Goal: Feedback & Contribution: Leave review/rating

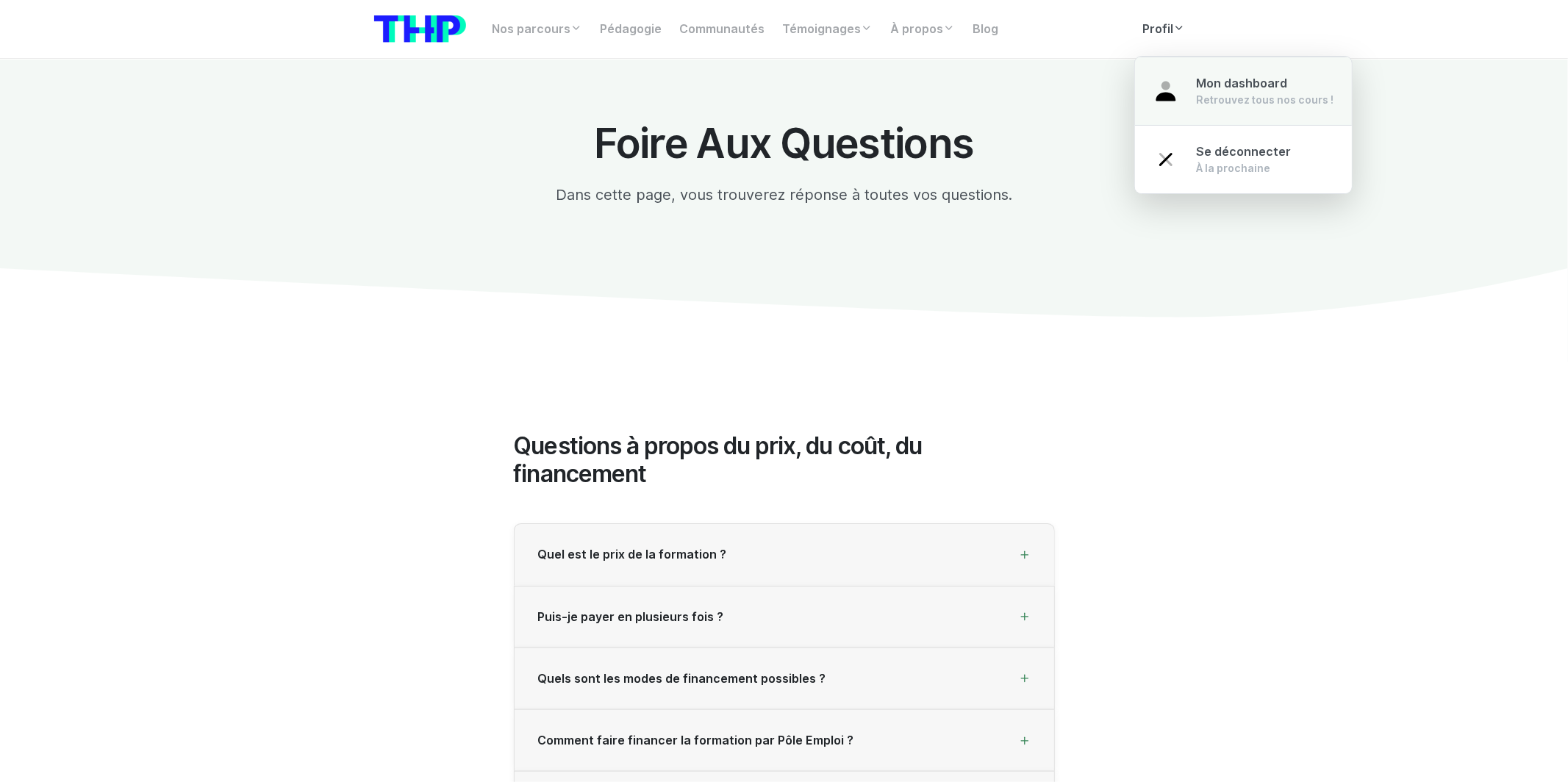
click at [1174, 74] on link "Mon dashboard Retrouvez tous nos cours !" at bounding box center [1243, 91] width 217 height 69
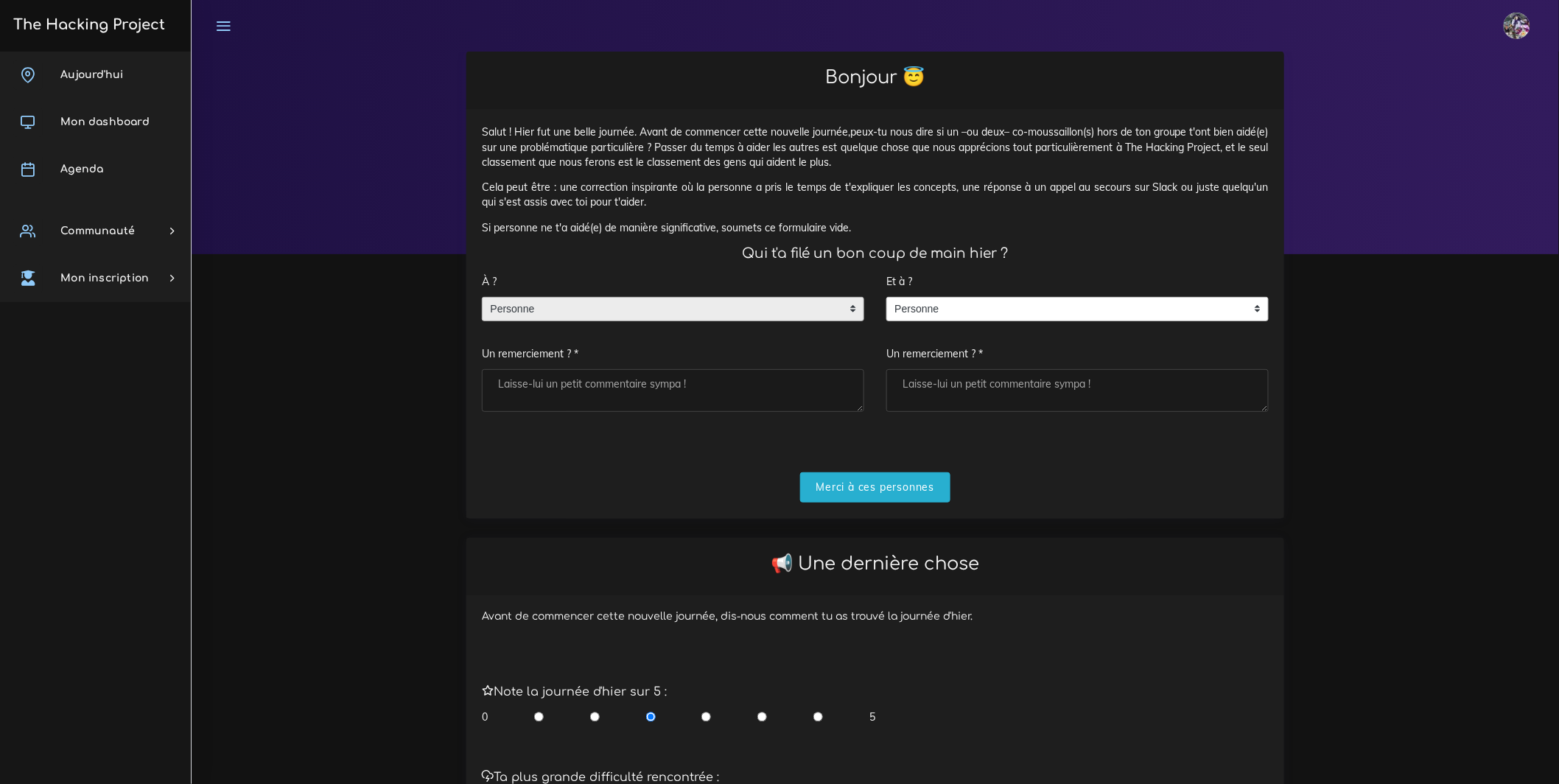
click at [828, 322] on span "Personne" at bounding box center [662, 310] width 359 height 24
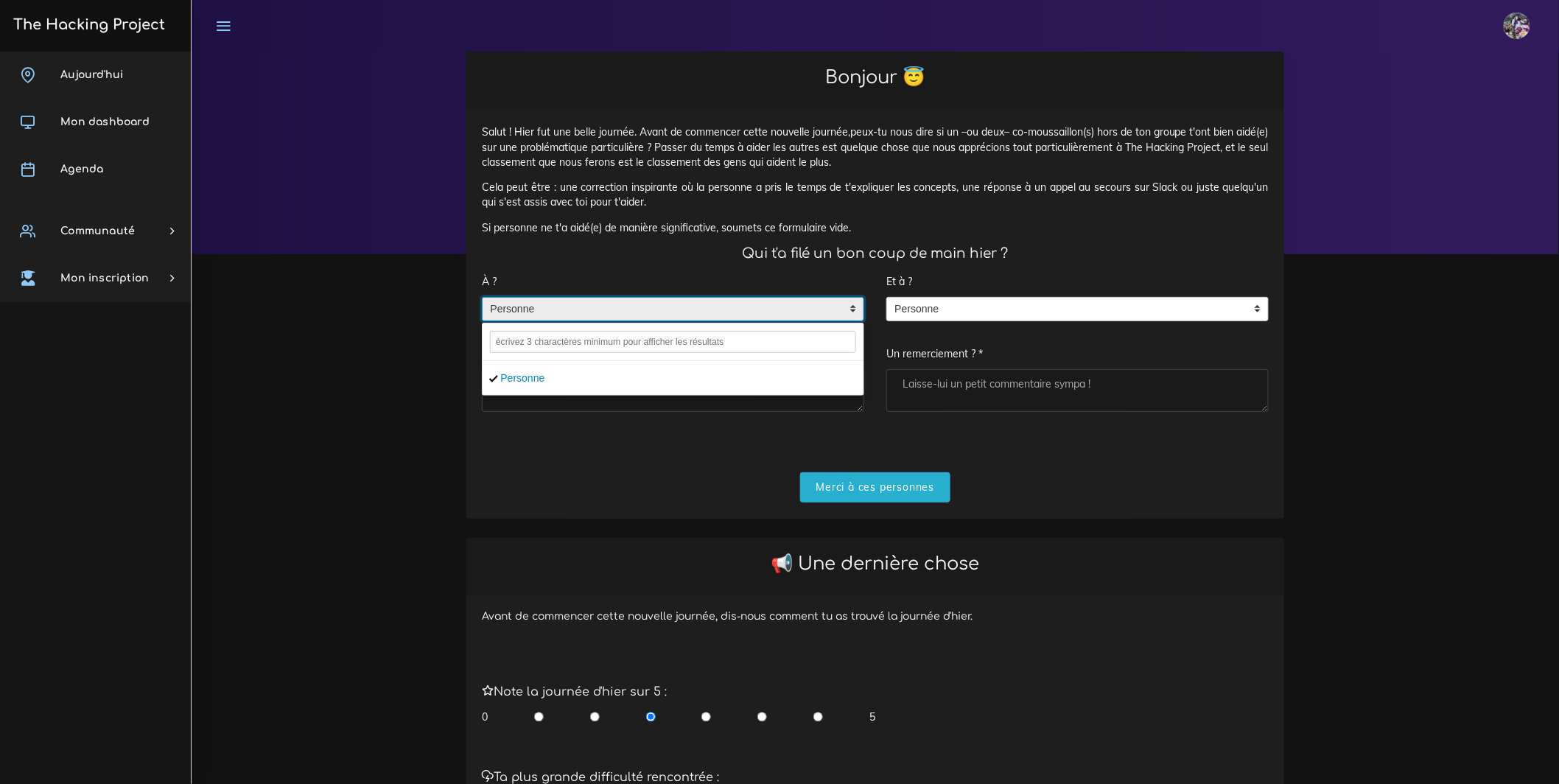
click at [893, 484] on form "À ? Personne Personne Personne Un remerciement ? * Et à ? Personne Personne Per…" at bounding box center [875, 384] width 787 height 235
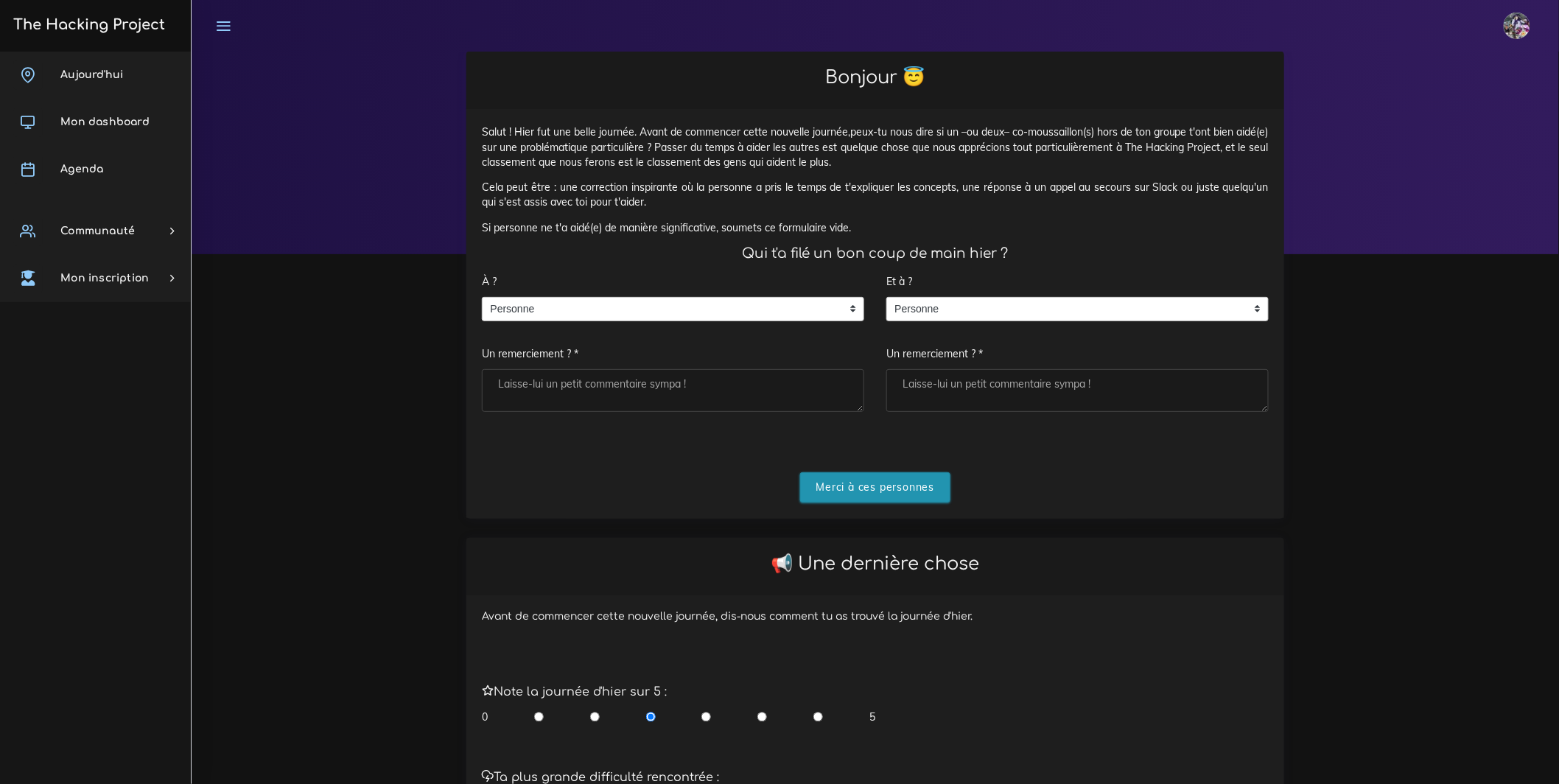
click at [896, 493] on input "Merci à ces personnes" at bounding box center [875, 487] width 151 height 30
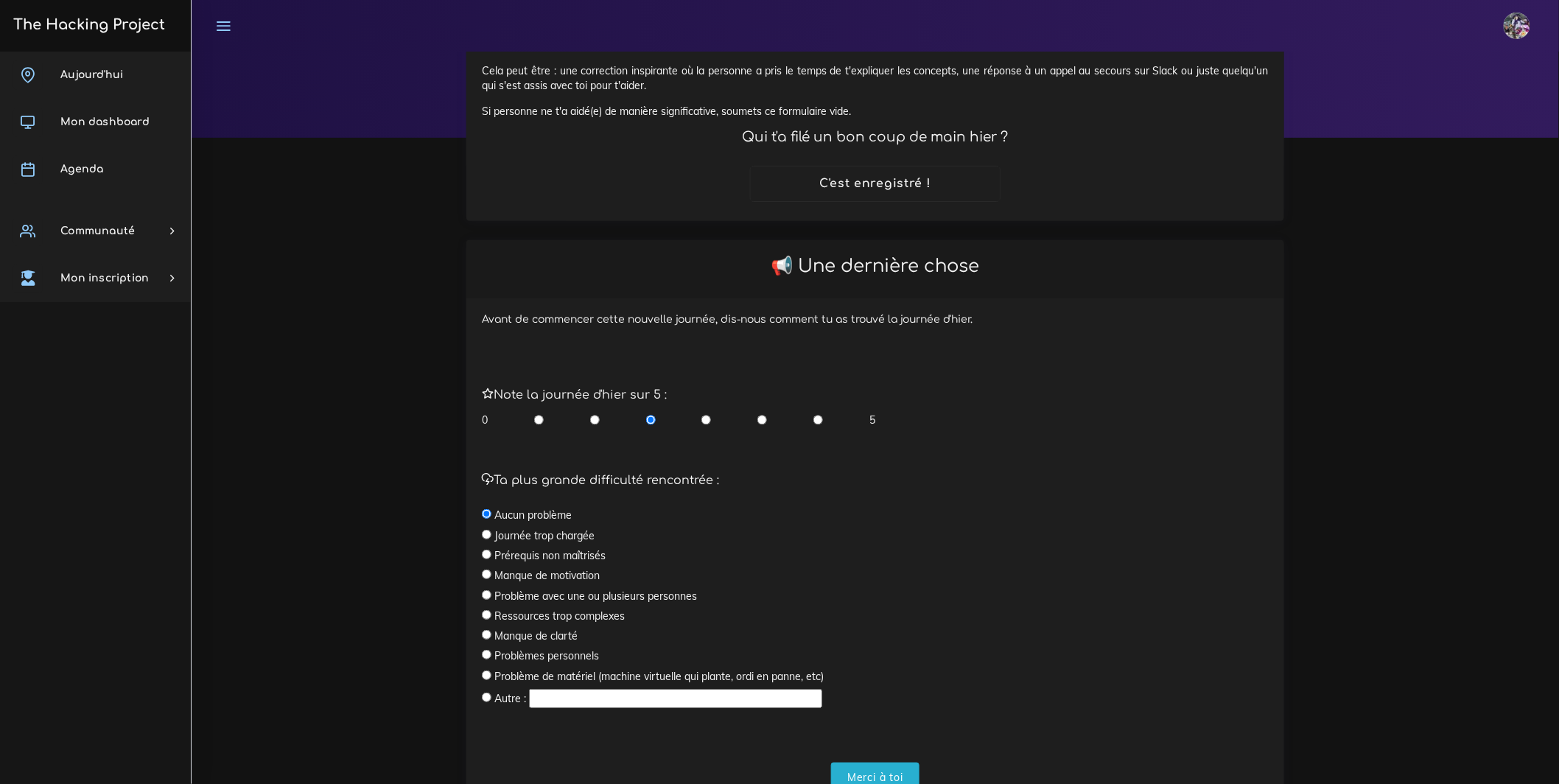
scroll to position [127, 0]
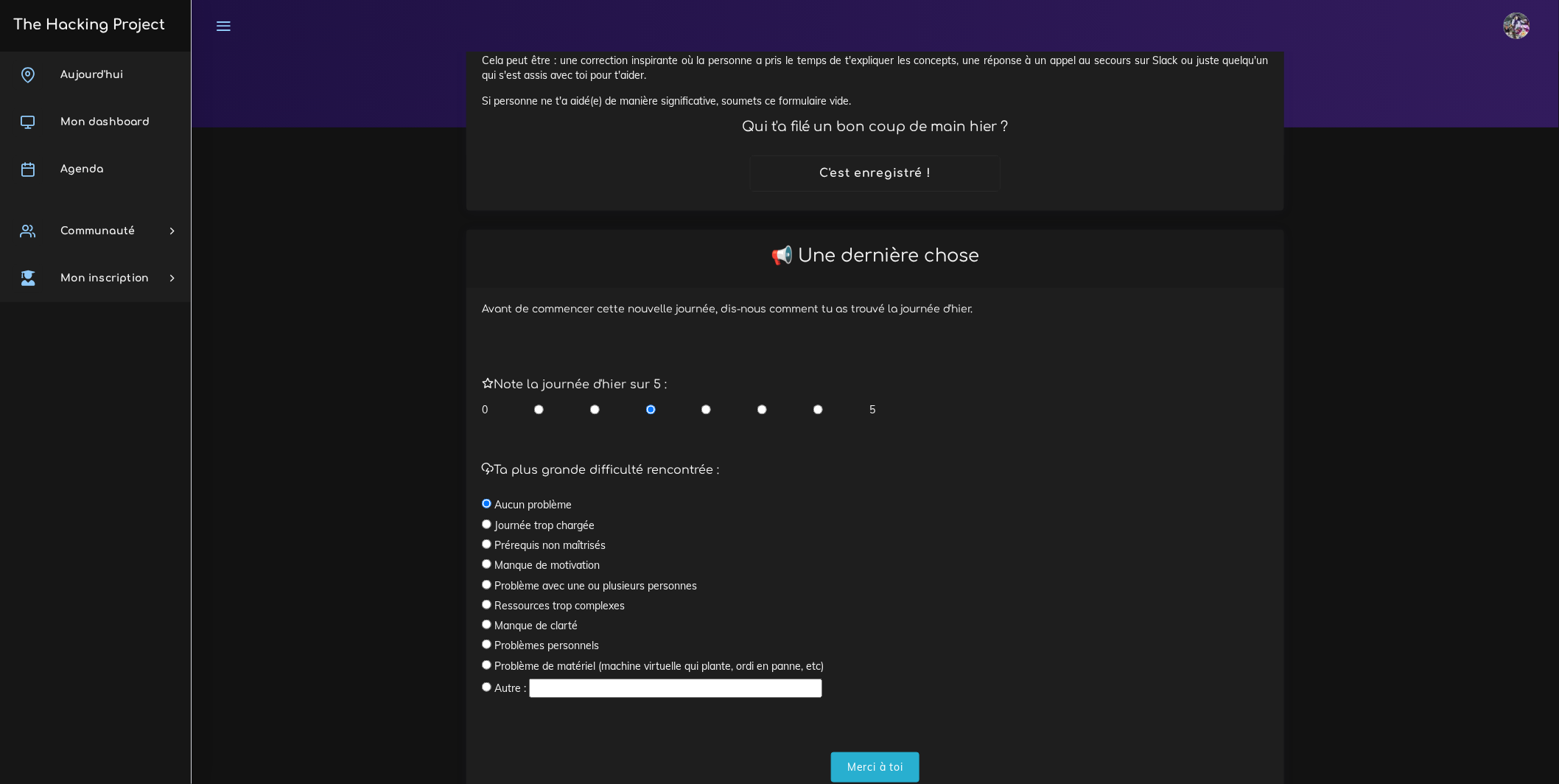
click at [815, 417] on input "radio" at bounding box center [818, 409] width 9 height 15
radio input "true"
click at [818, 417] on input "radio" at bounding box center [818, 409] width 9 height 15
click at [886, 781] on input "Merci à toi" at bounding box center [875, 767] width 89 height 30
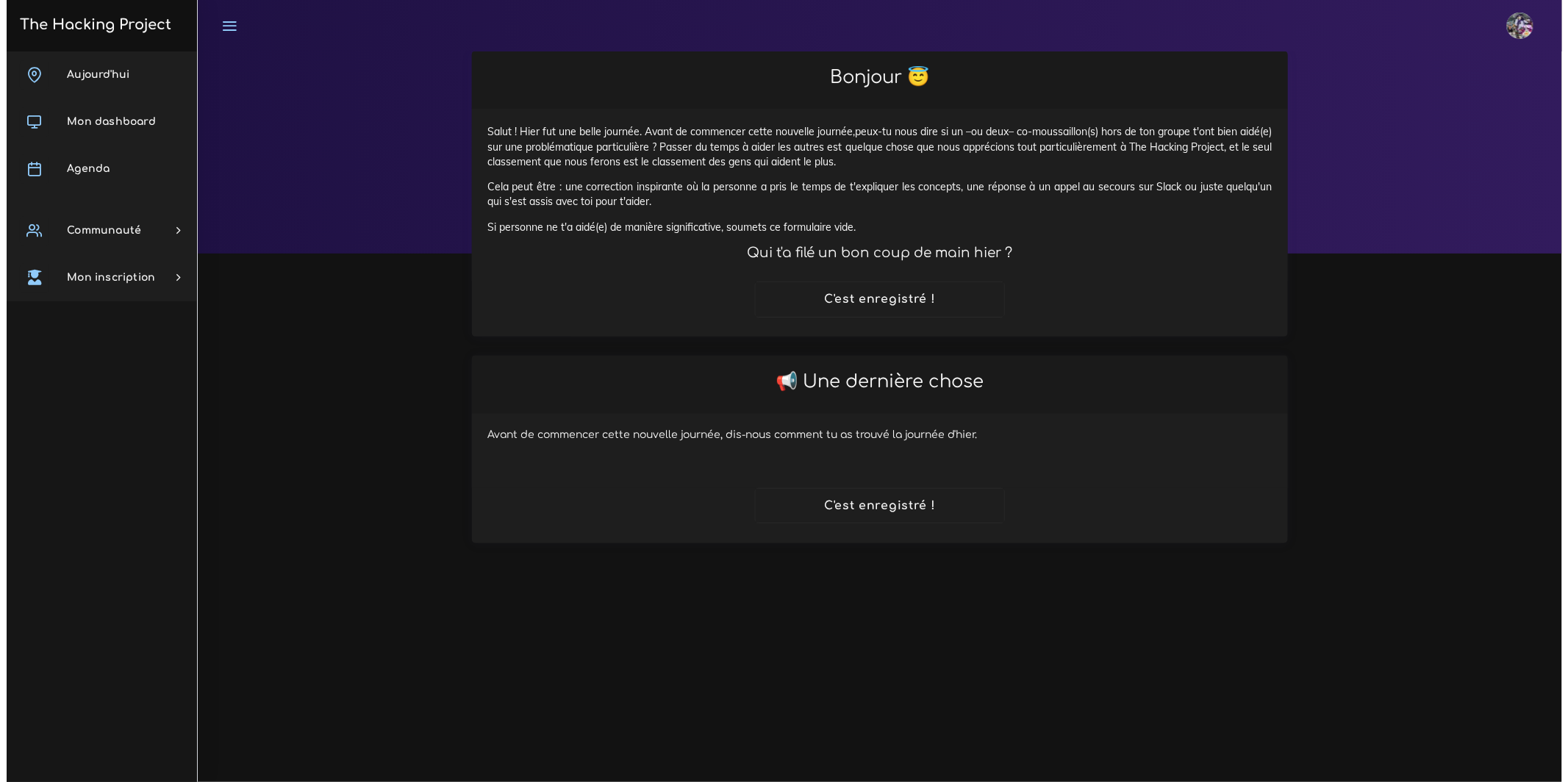
scroll to position [0, 0]
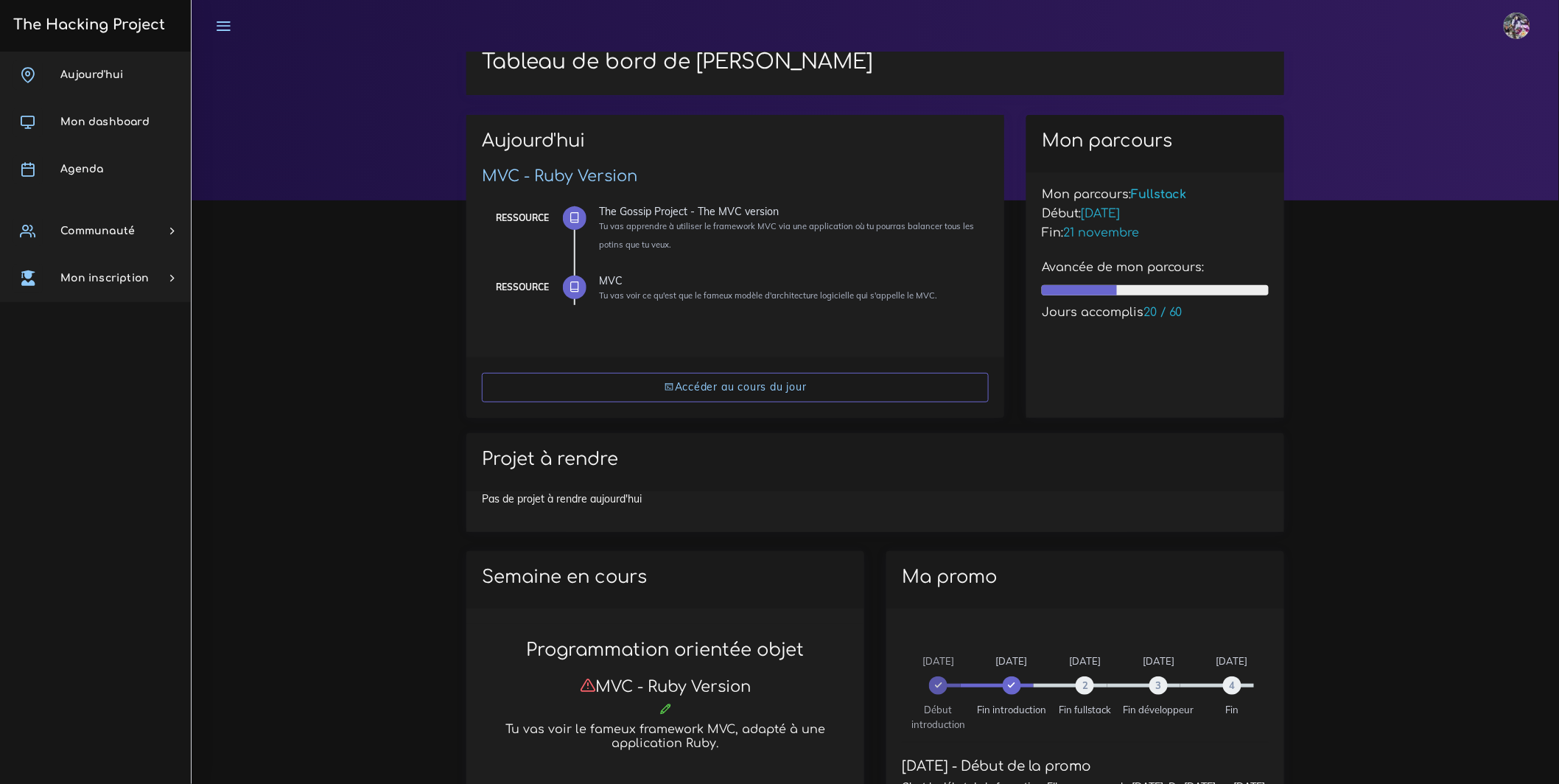
scroll to position [137, 0]
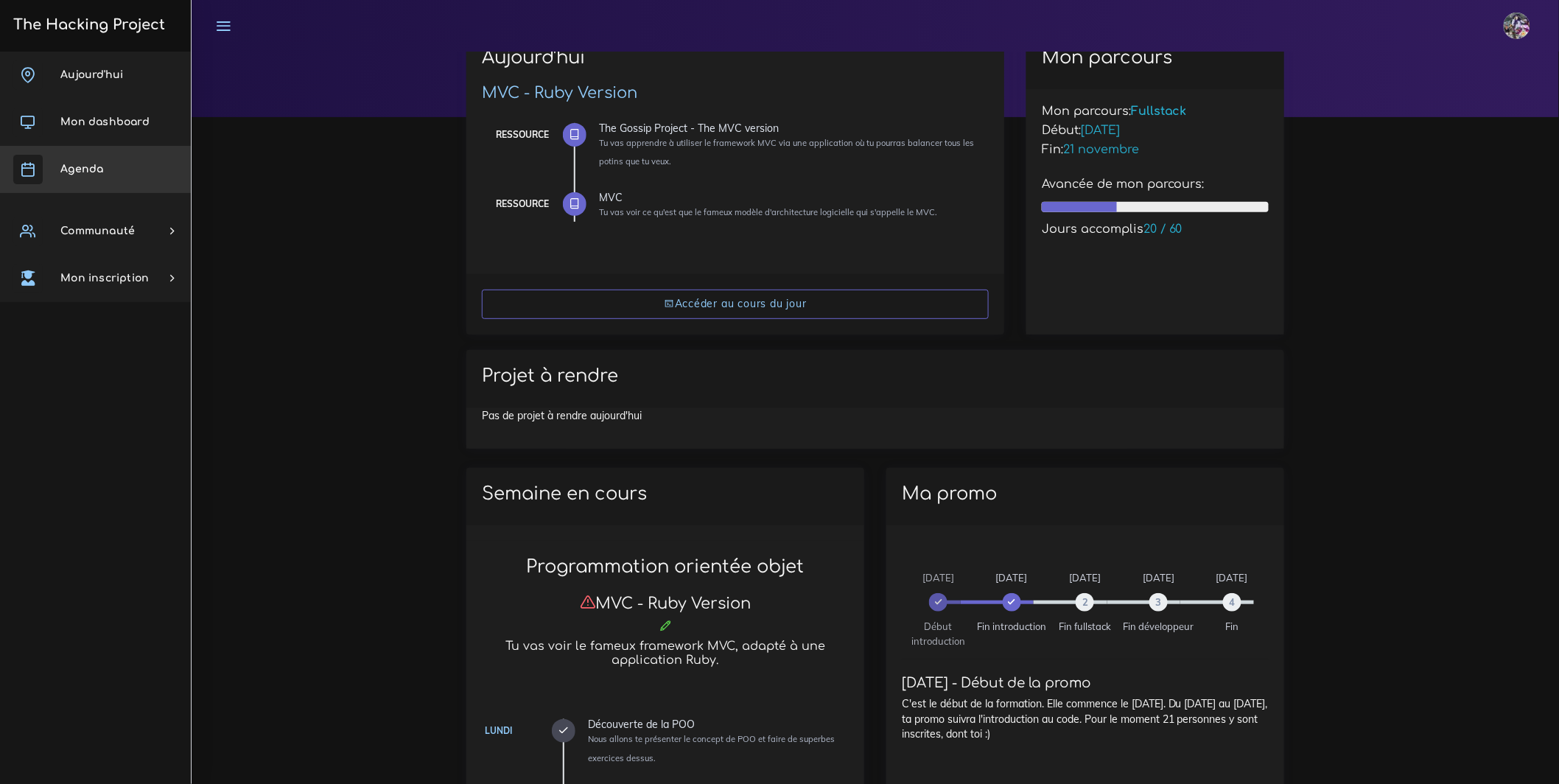
click at [93, 185] on link "Agenda" at bounding box center [95, 170] width 191 height 48
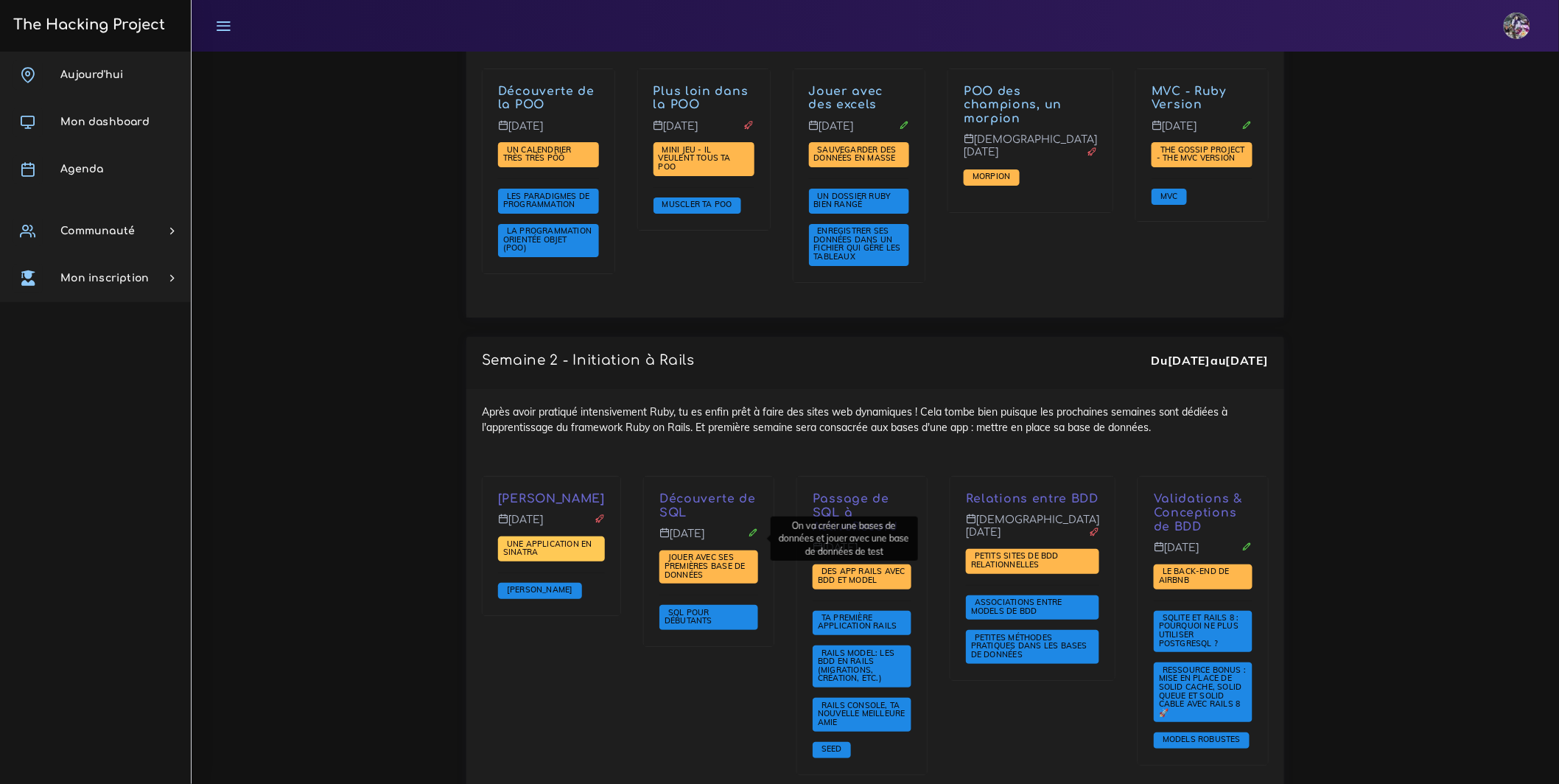
scroll to position [2167, 0]
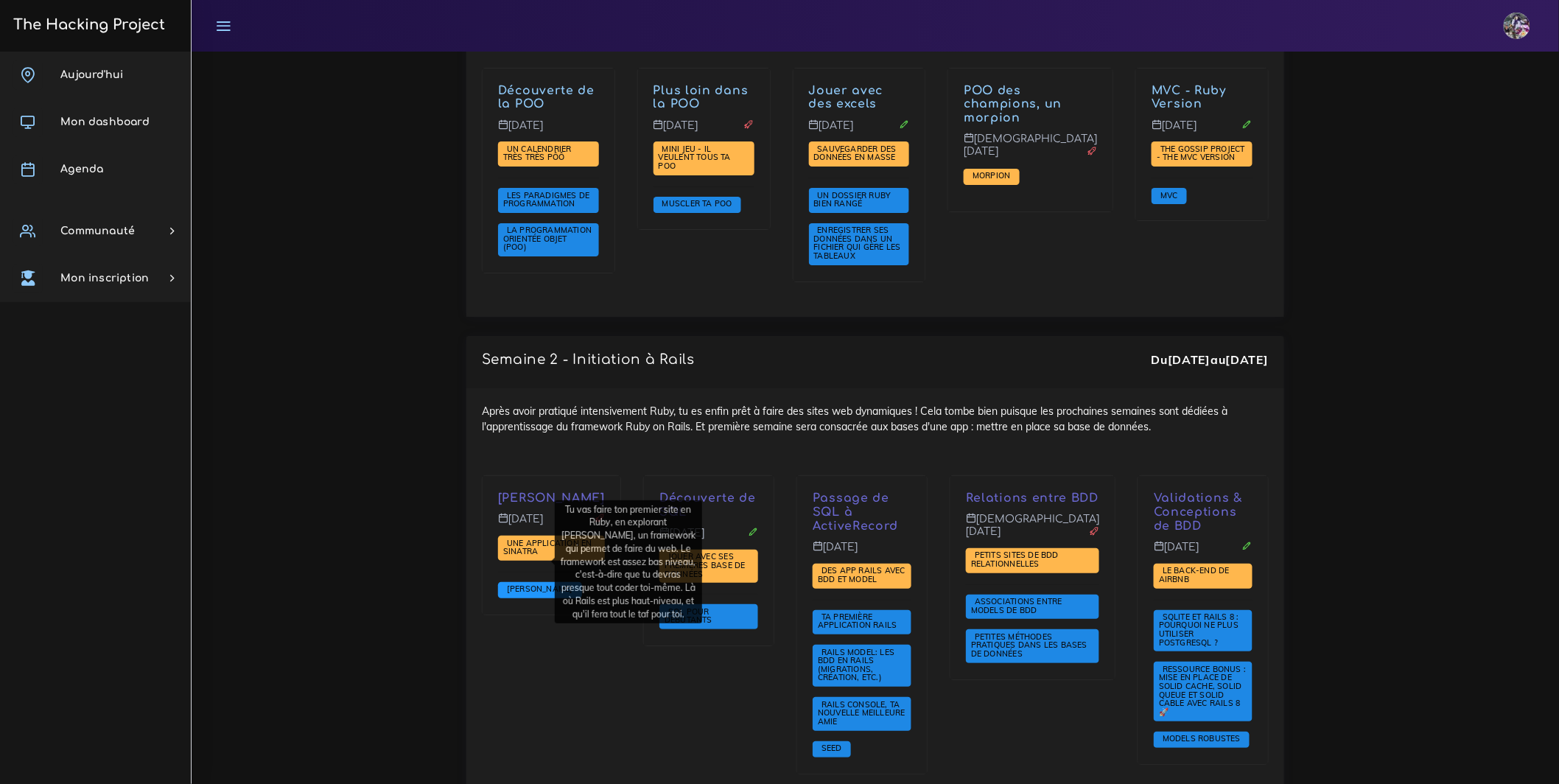
click at [527, 584] on span "[PERSON_NAME]" at bounding box center [540, 588] width 74 height 10
click at [527, 584] on span "Sinatra" at bounding box center [540, 588] width 74 height 10
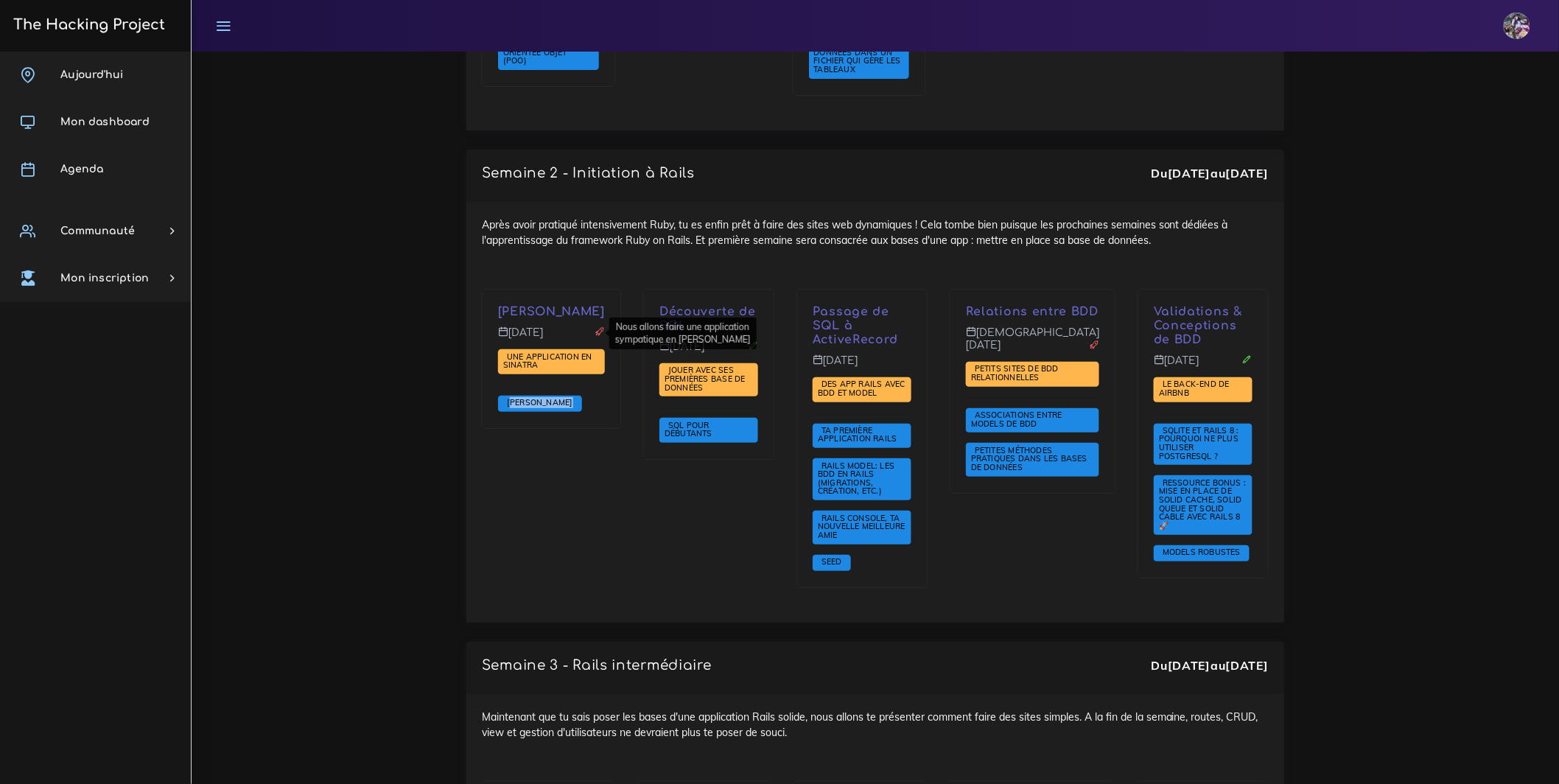
scroll to position [2353, 0]
